Goal: Navigation & Orientation: Find specific page/section

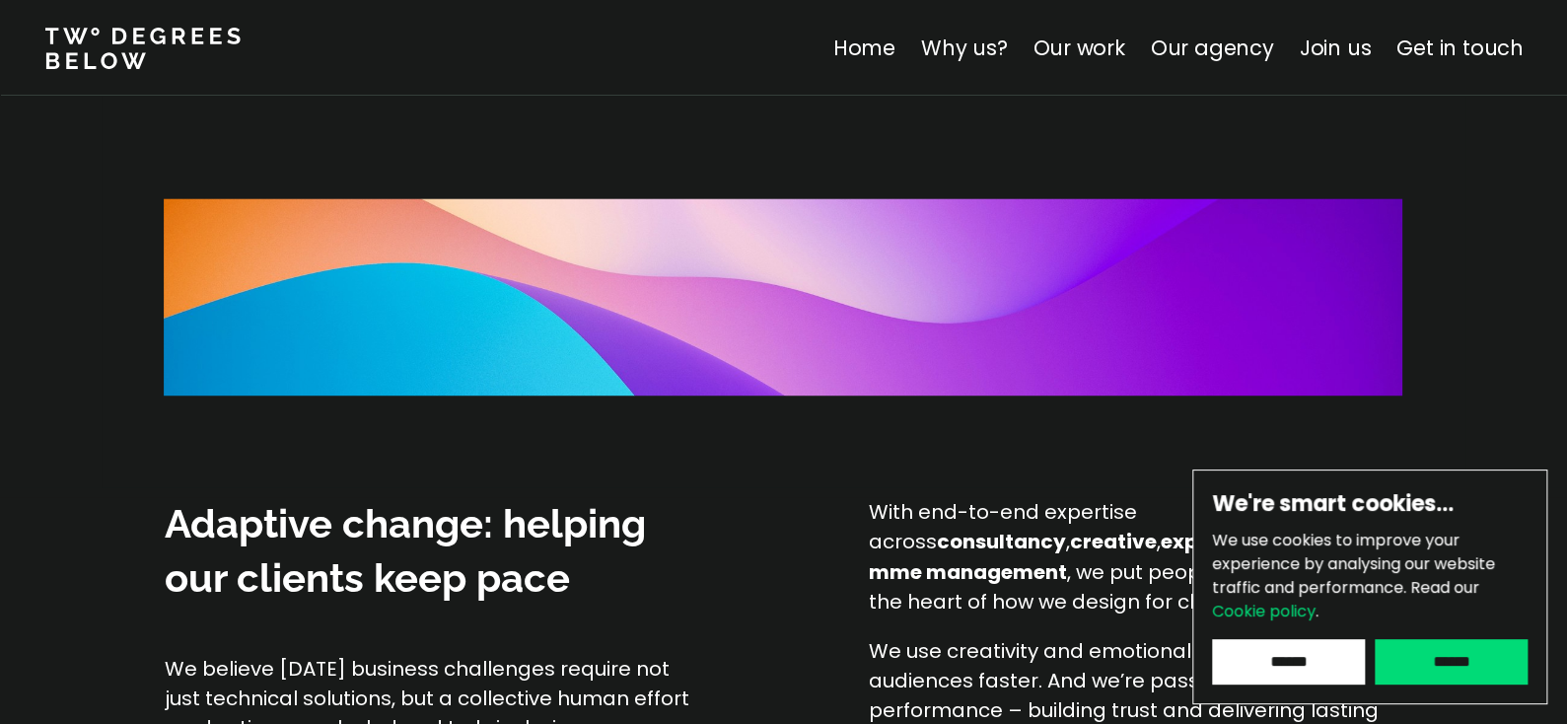
scroll to position [1380, 0]
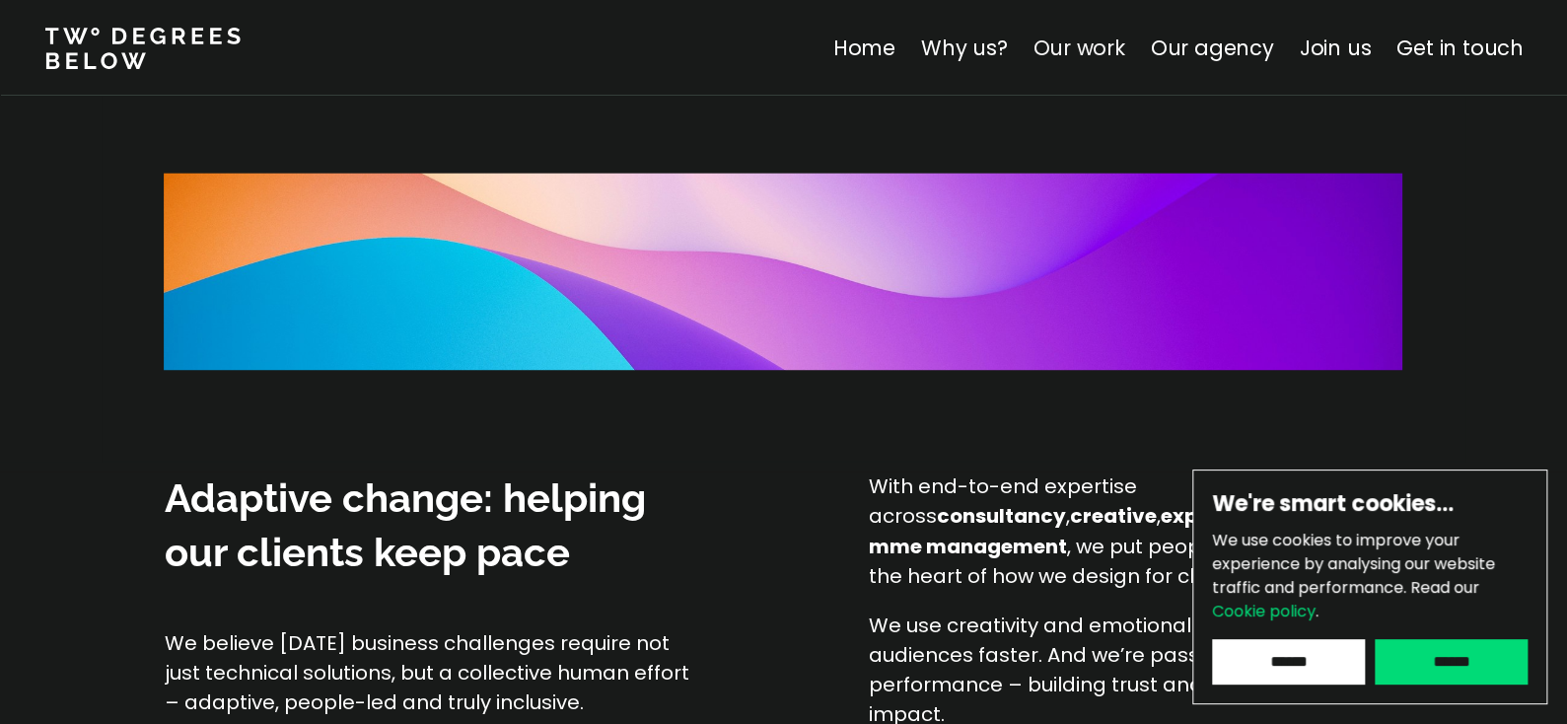
click at [1110, 40] on link "Our work" at bounding box center [1078, 48] width 92 height 29
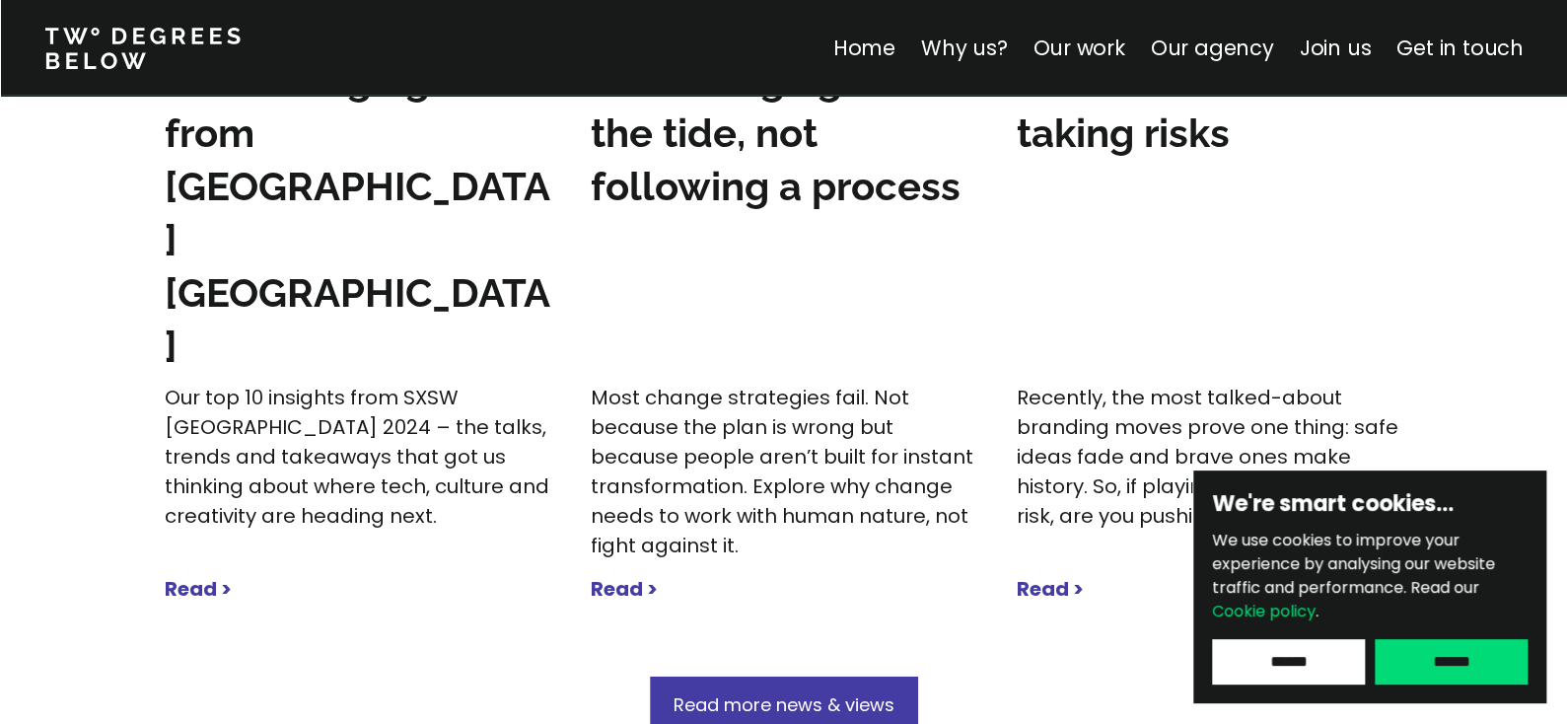
scroll to position [6452, 0]
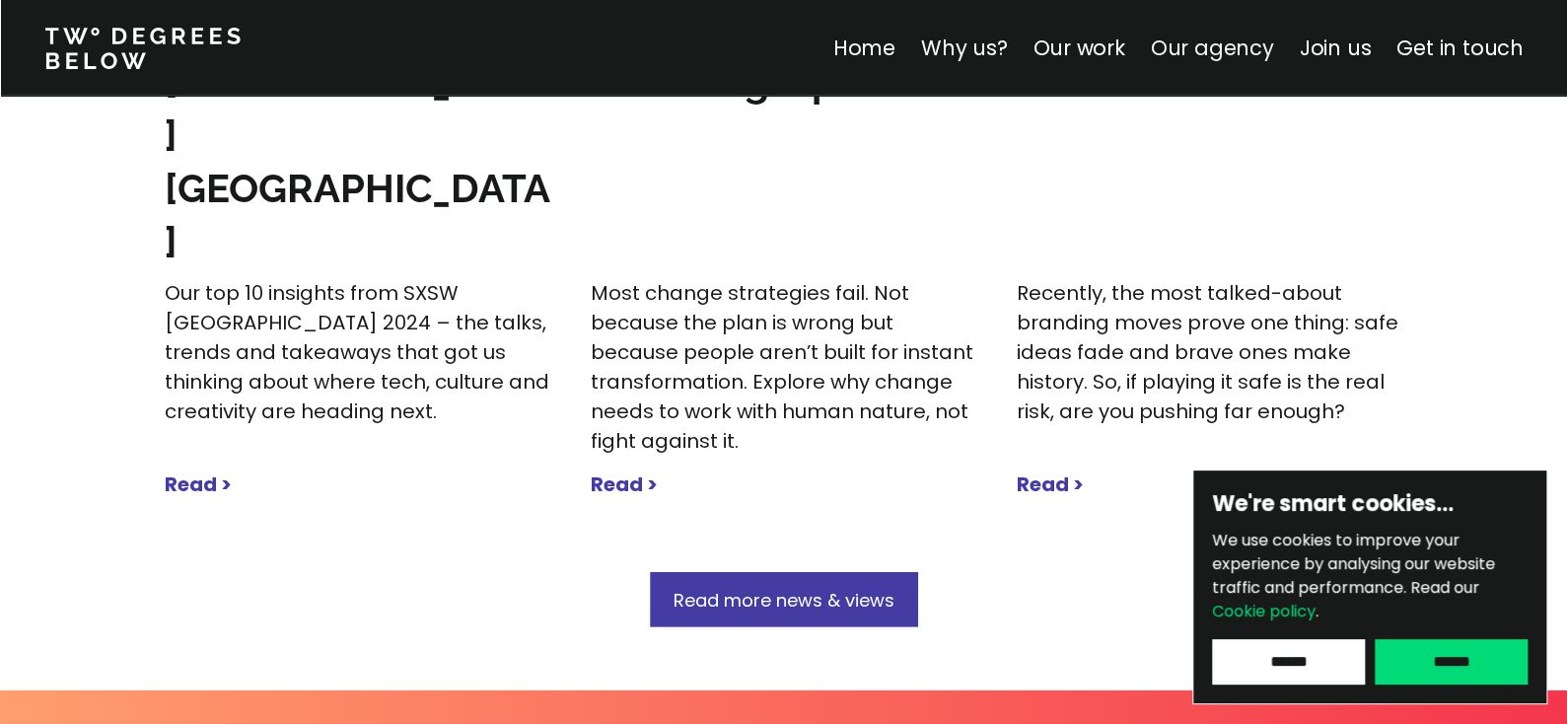
click at [1255, 53] on link "Our agency" at bounding box center [1211, 48] width 123 height 29
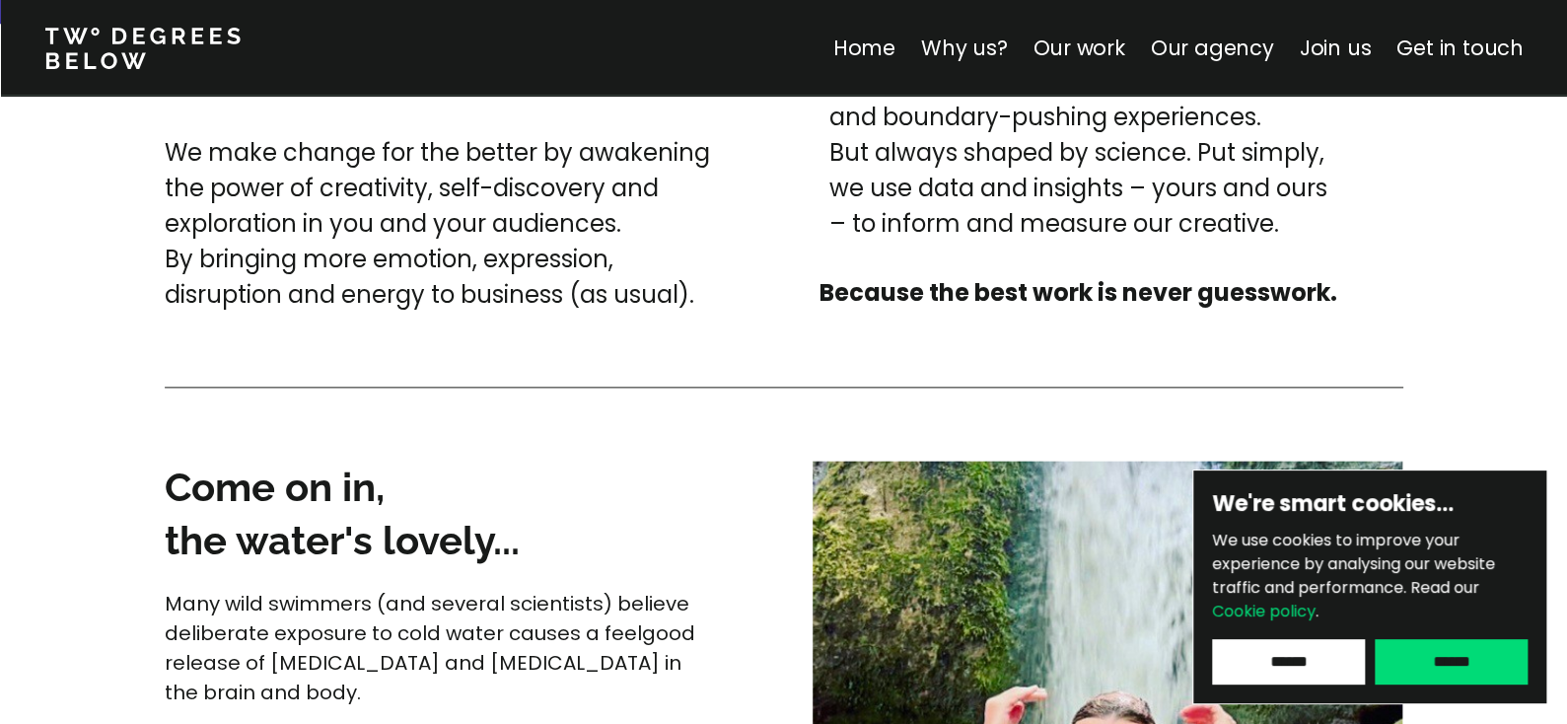
scroll to position [4878, 0]
click at [971, 40] on link "Why us?" at bounding box center [963, 48] width 87 height 29
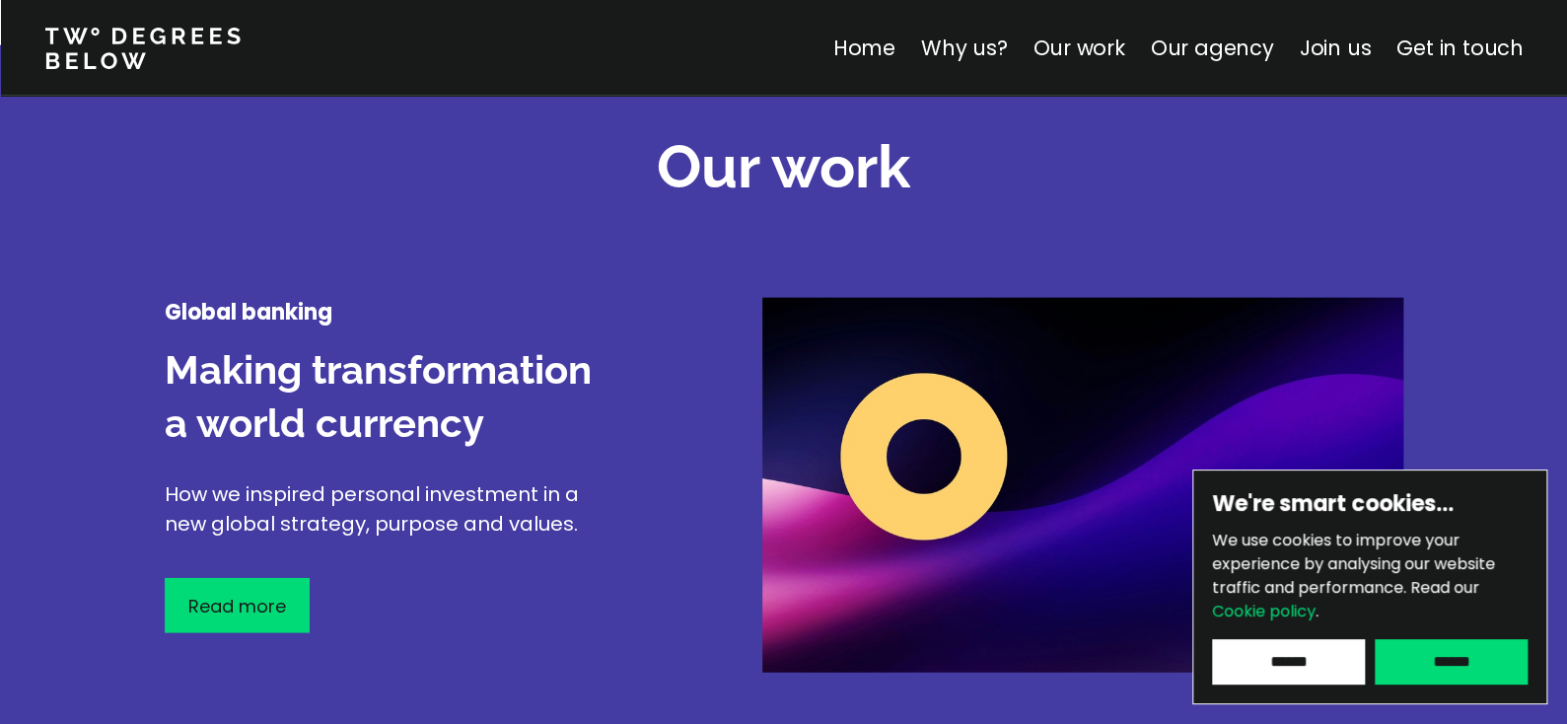
scroll to position [1380, 0]
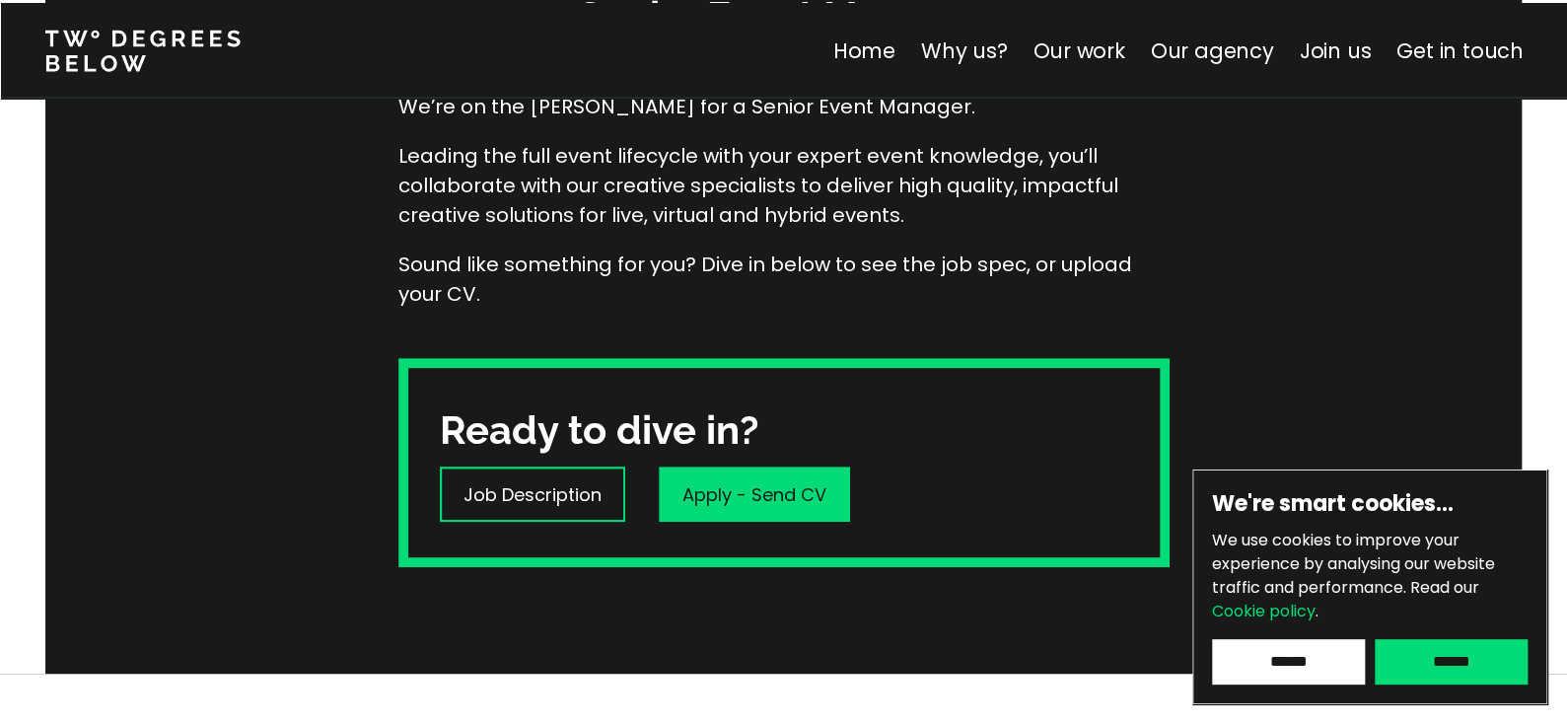
scroll to position [393, 0]
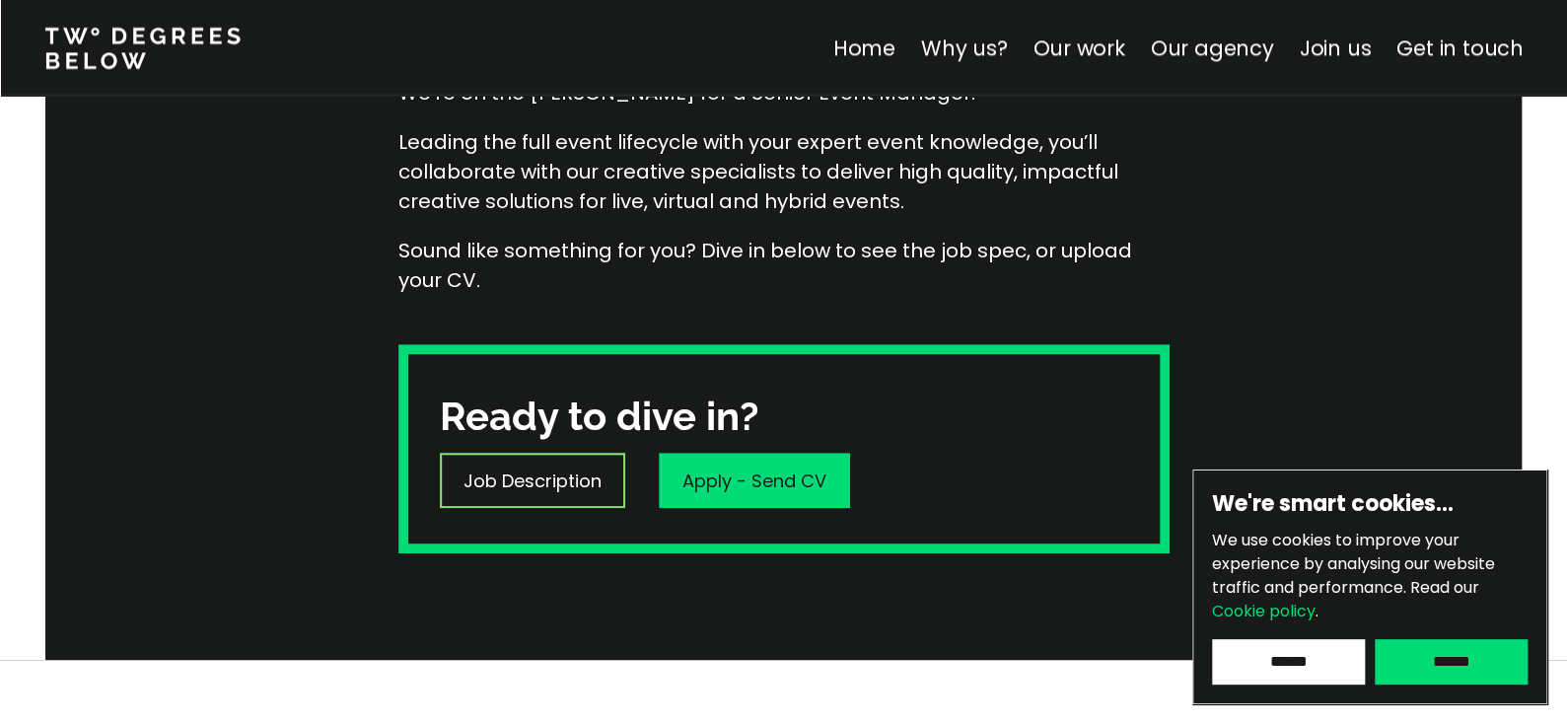
click at [517, 467] on p "Job Description" at bounding box center [532, 480] width 138 height 27
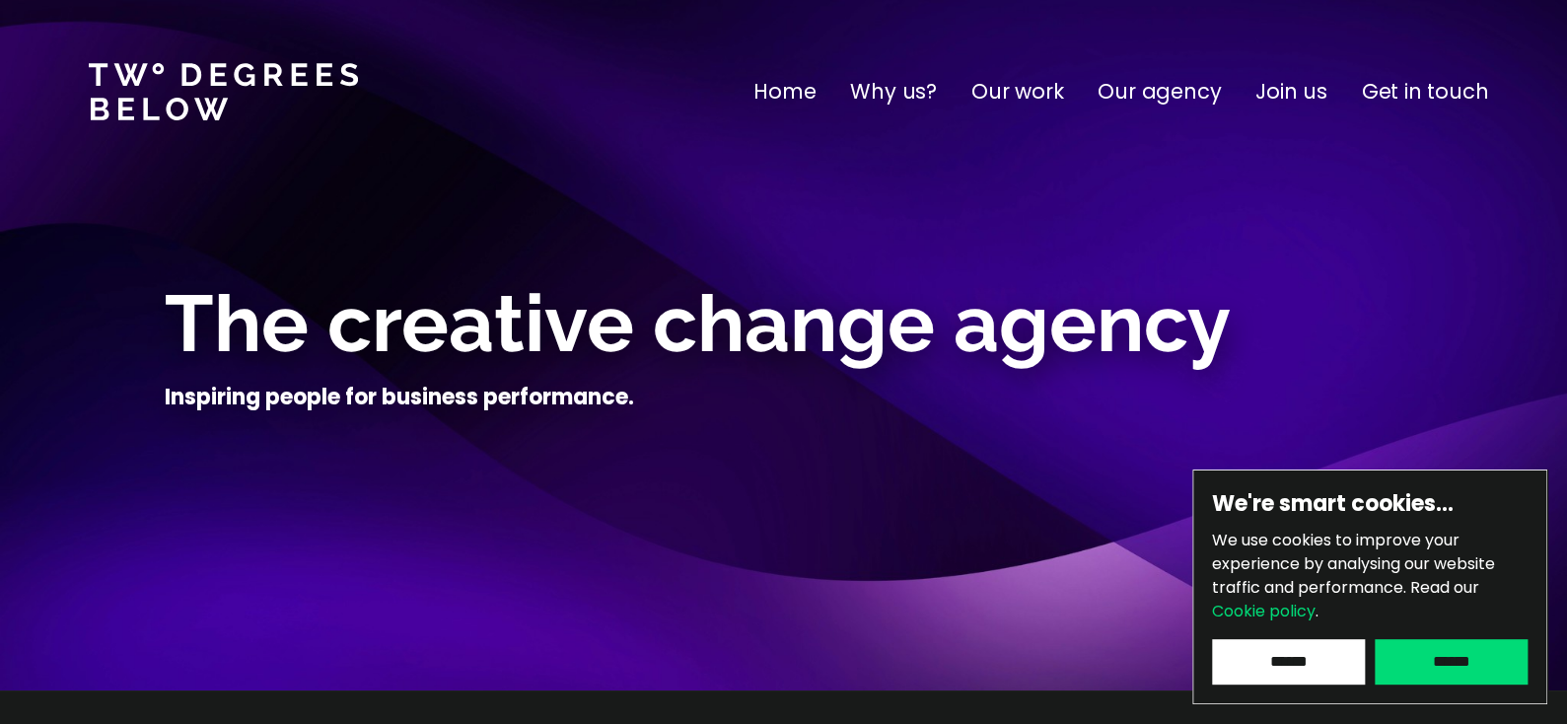
drag, startPoint x: 1409, startPoint y: 86, endPoint x: 1399, endPoint y: 90, distance: 10.6
click at [1409, 86] on p "Get in touch" at bounding box center [1425, 92] width 126 height 32
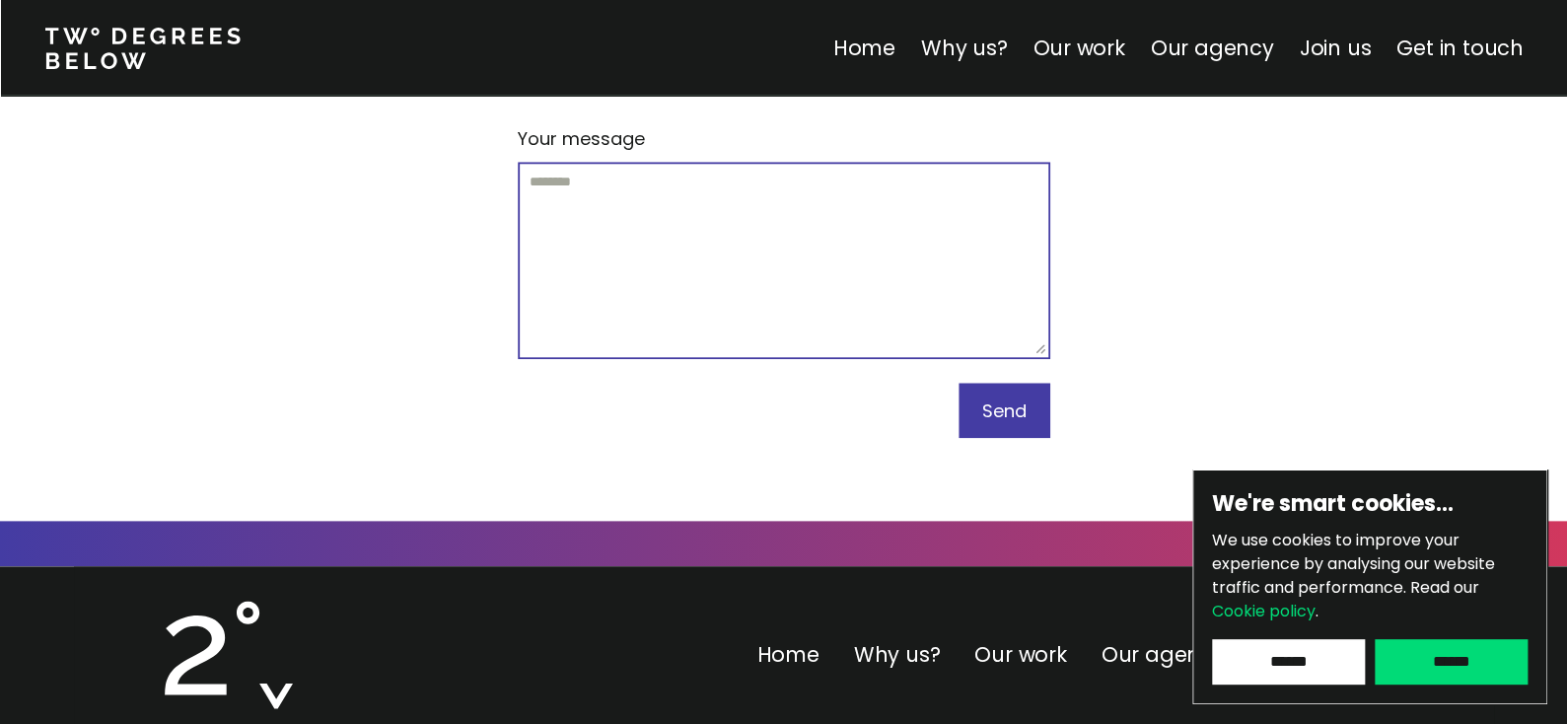
scroll to position [8603, 0]
